Goal: Information Seeking & Learning: Learn about a topic

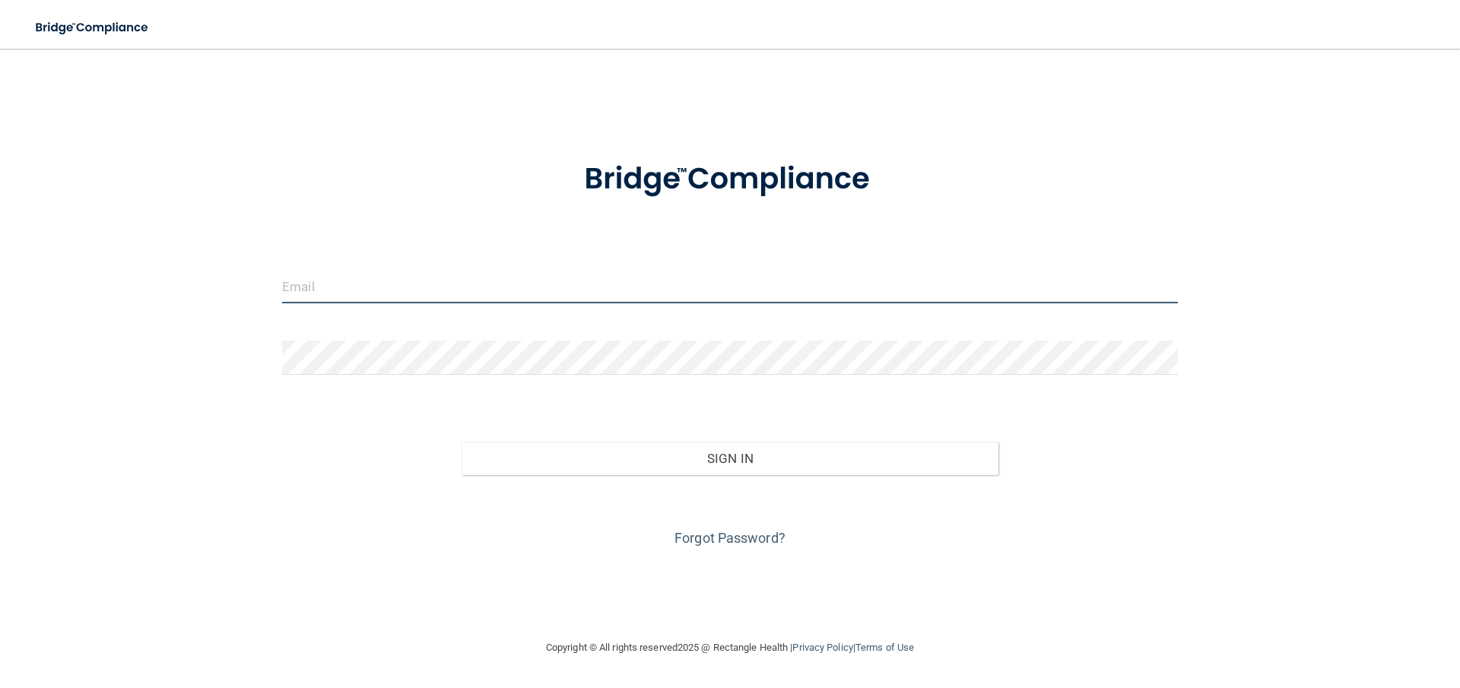
click at [576, 282] on input "email" at bounding box center [730, 286] width 896 height 34
type input "[PERSON_NAME][EMAIL_ADDRESS][DOMAIN_NAME]"
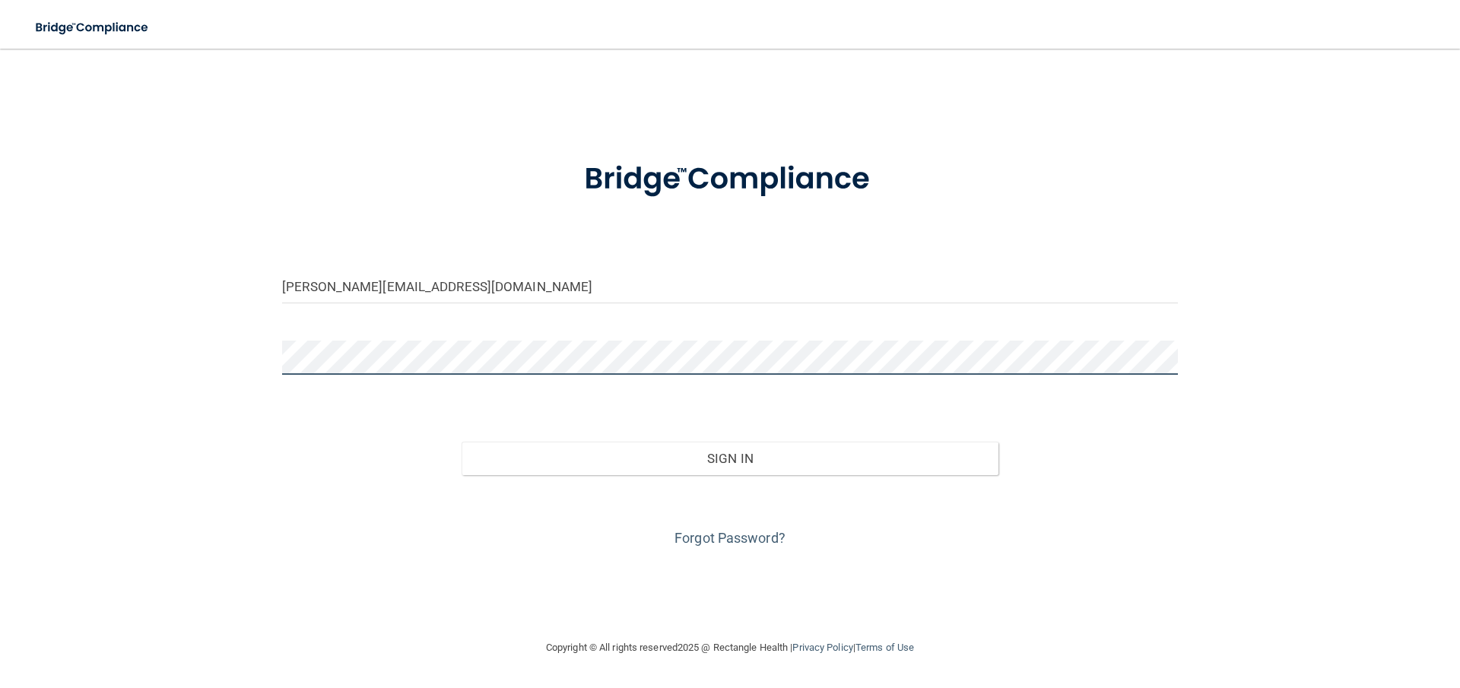
click at [462, 442] on button "Sign In" at bounding box center [731, 458] width 538 height 33
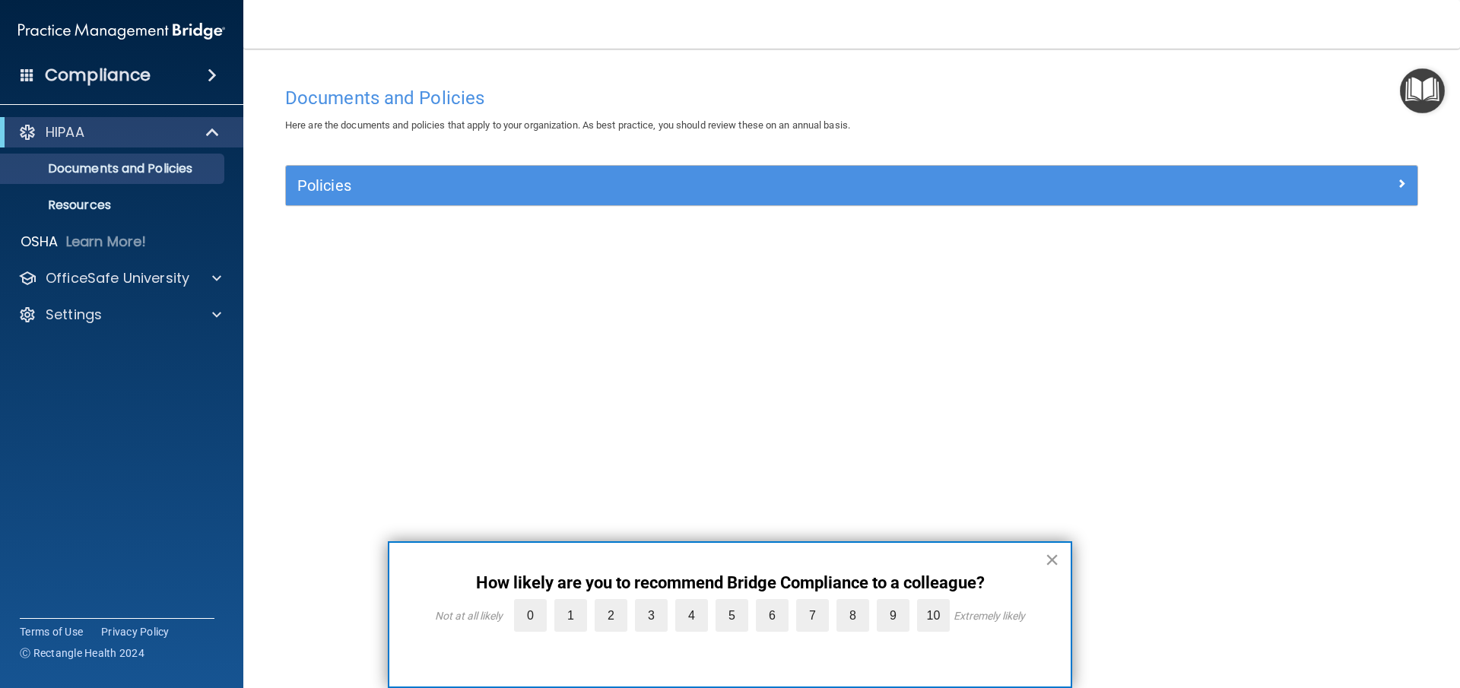
click at [1050, 564] on button "×" at bounding box center [1052, 560] width 14 height 24
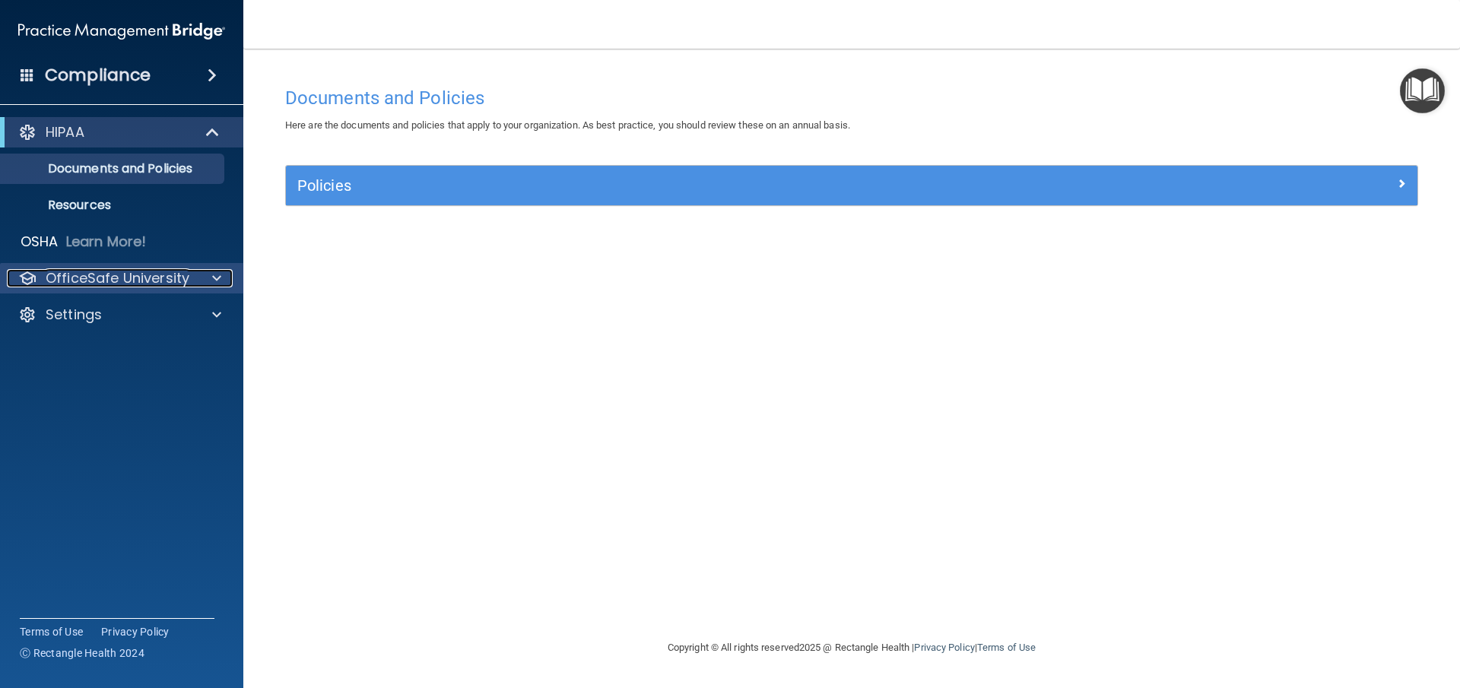
click at [103, 279] on p "OfficeSafe University" at bounding box center [118, 278] width 144 height 18
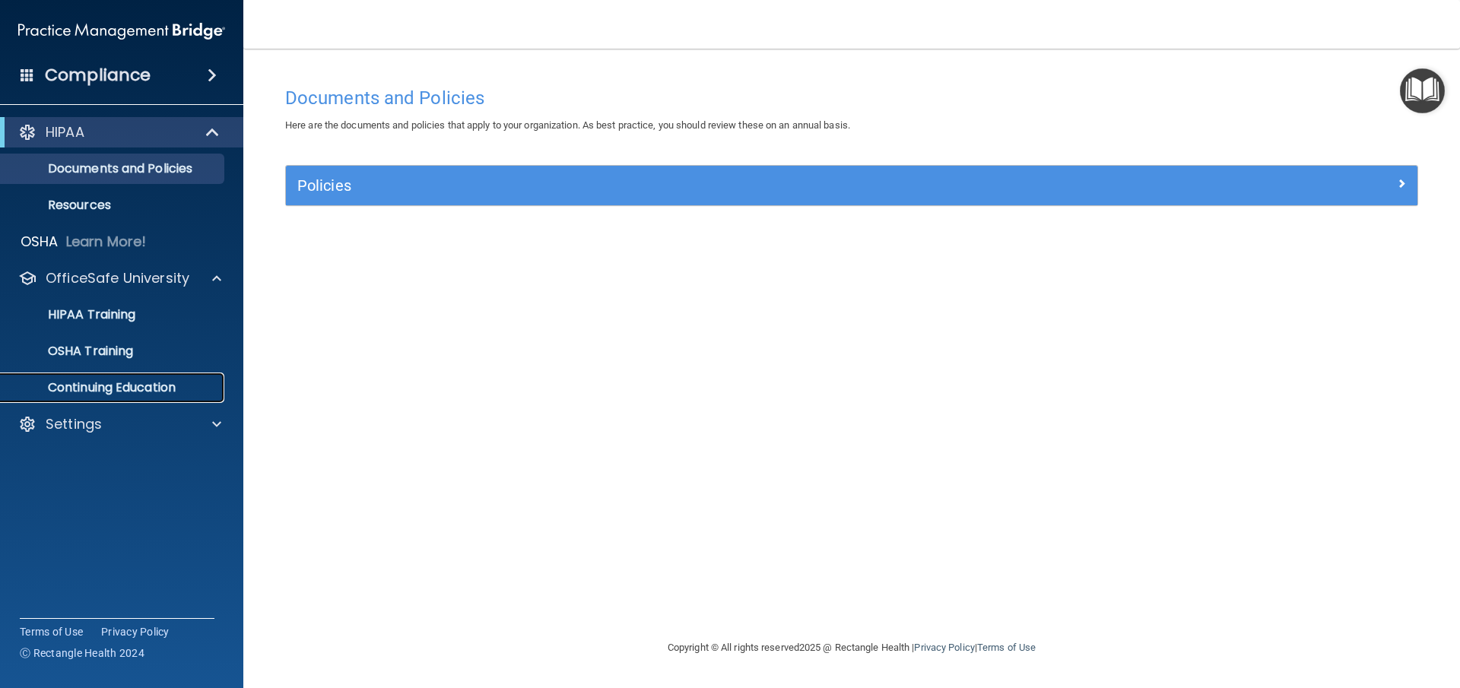
click at [84, 386] on p "Continuing Education" at bounding box center [114, 387] width 208 height 15
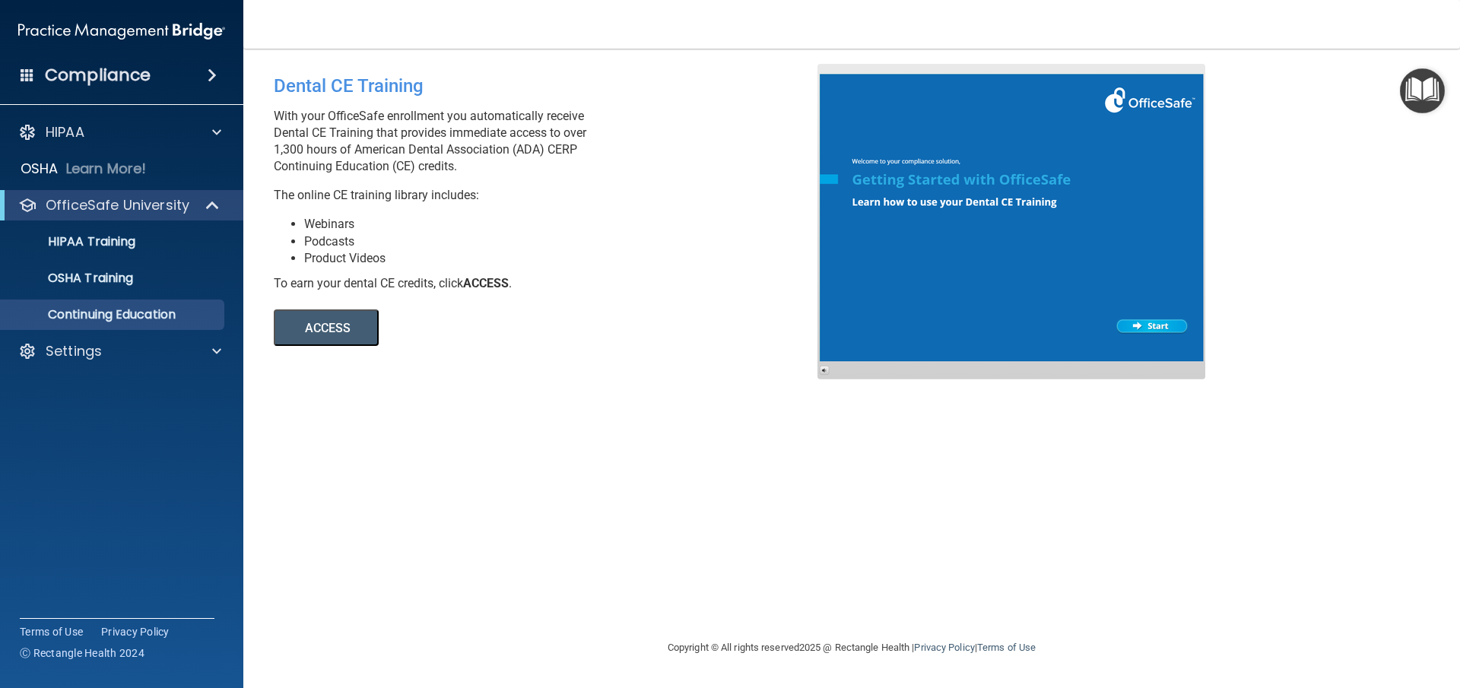
click at [327, 335] on button "ACCESS" at bounding box center [326, 328] width 105 height 37
click at [160, 242] on div "HIPAA Training" at bounding box center [114, 241] width 208 height 15
